Goal: Information Seeking & Learning: Learn about a topic

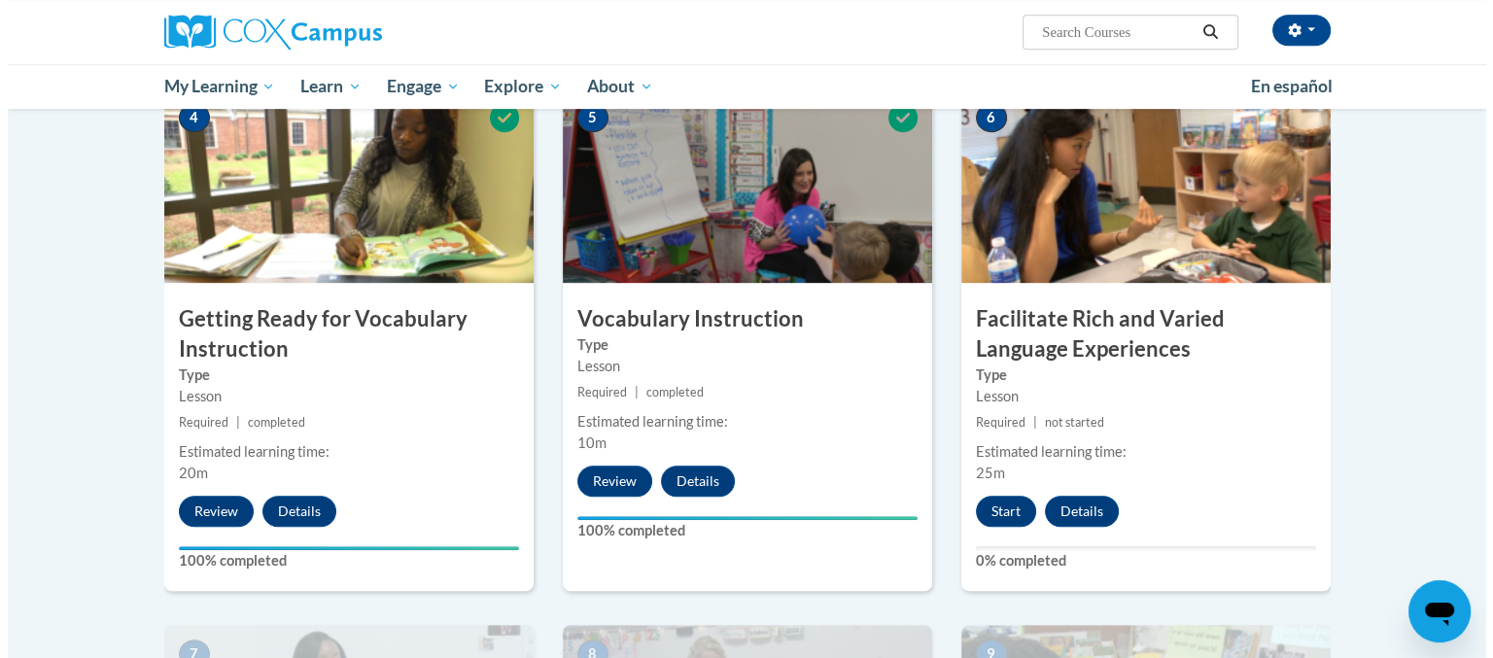
scroll to position [972, 0]
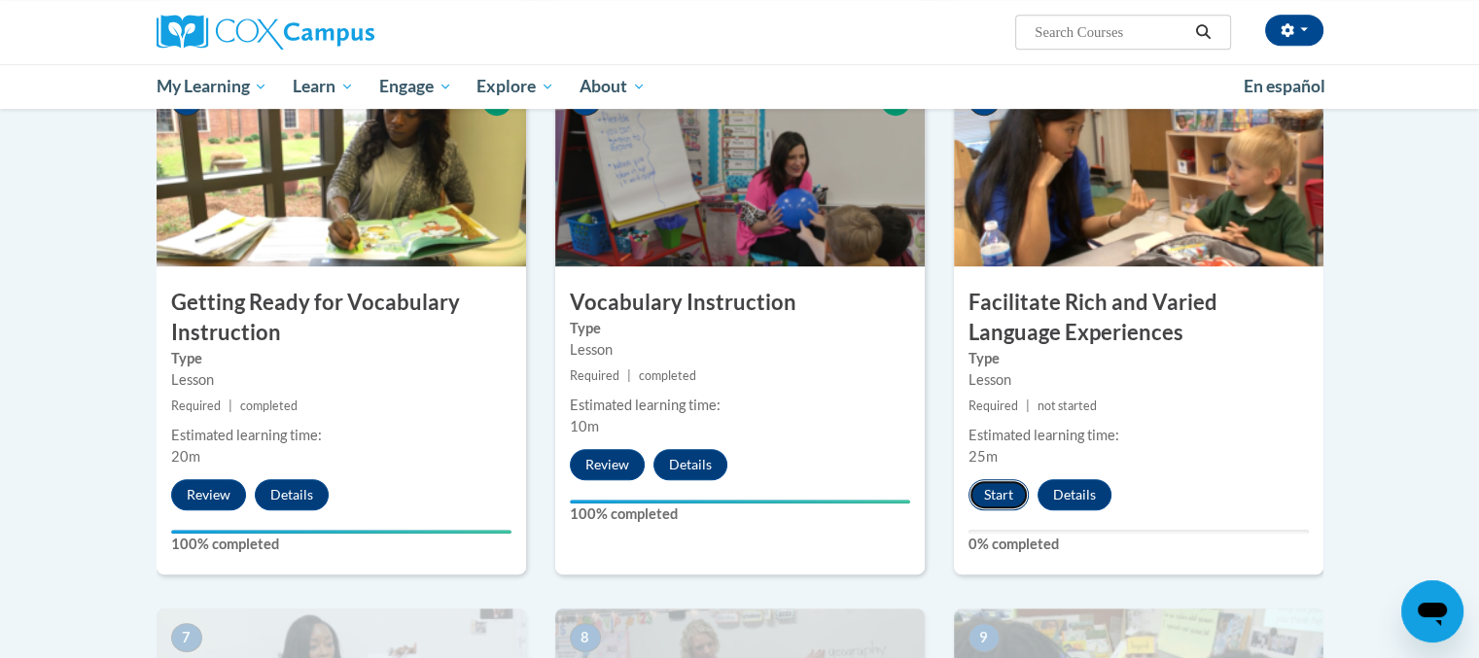
click at [991, 492] on button "Start" at bounding box center [998, 494] width 60 height 31
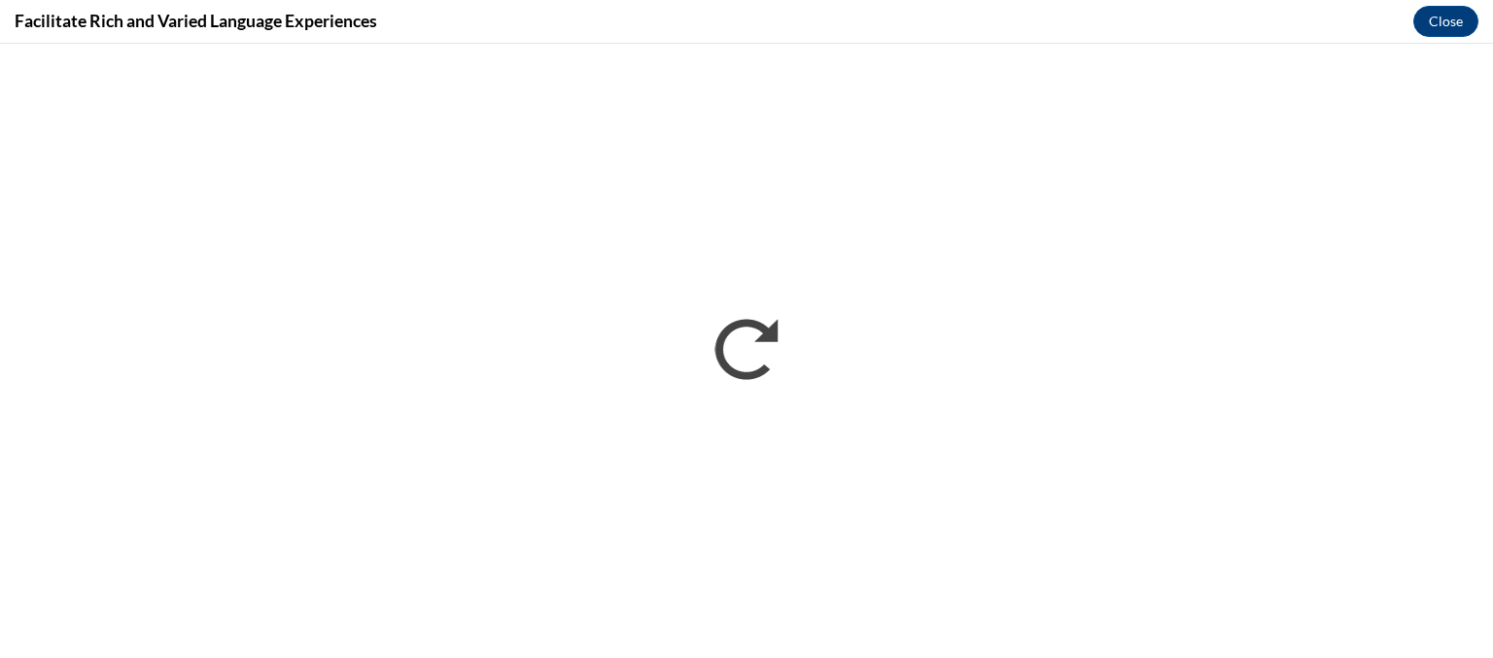
scroll to position [0, 0]
